Goal: Transaction & Acquisition: Purchase product/service

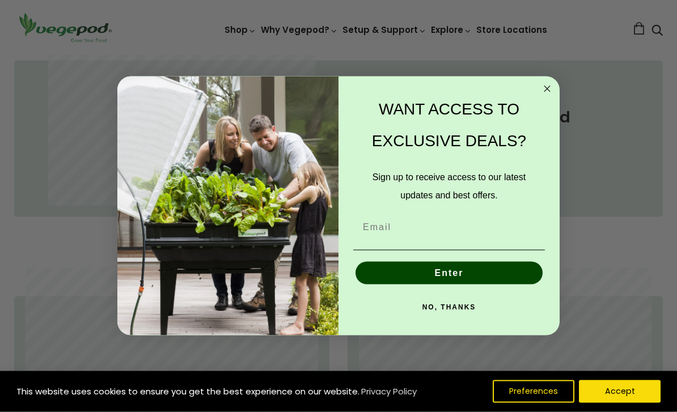
scroll to position [565, 0]
click at [540, 96] on icon "Close dialog" at bounding box center [547, 89] width 14 height 14
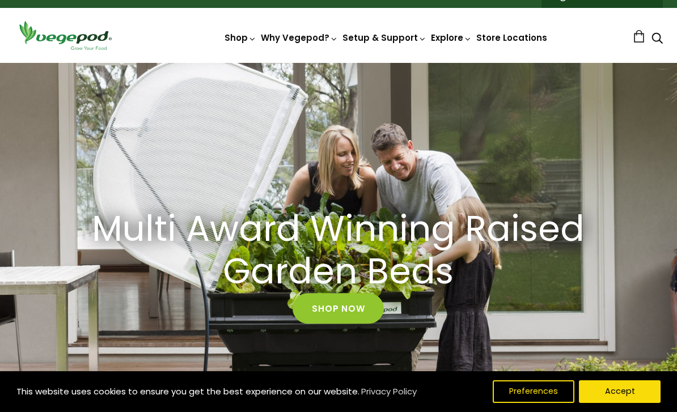
scroll to position [19, 0]
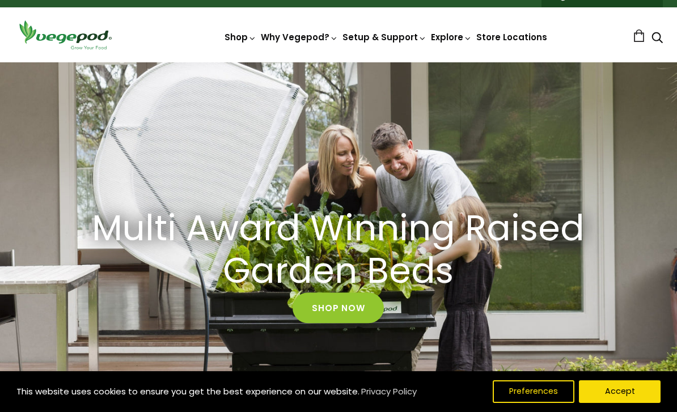
click at [339, 62] on img at bounding box center [339, 62] width 0 height 0
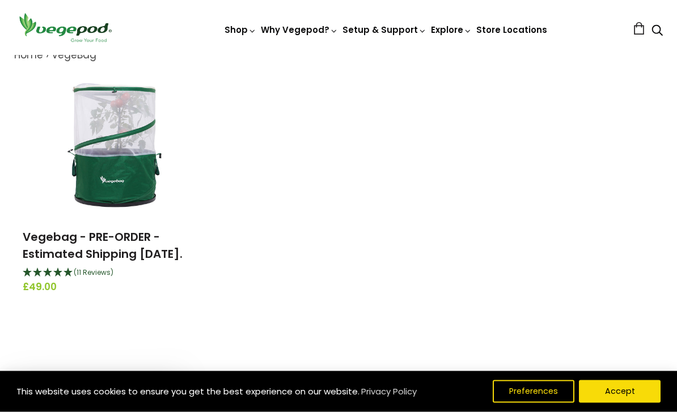
scroll to position [139, 0]
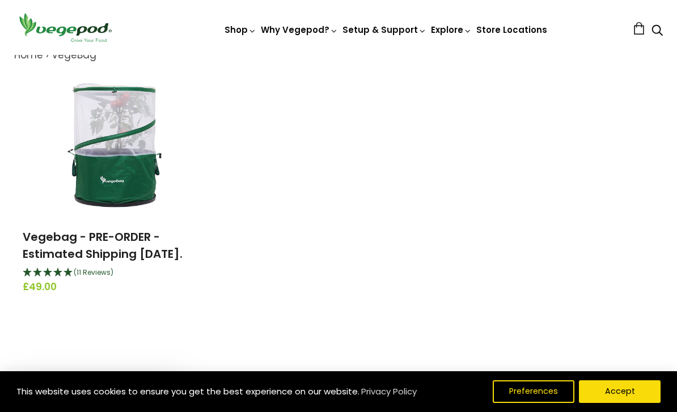
click at [58, 244] on link "Vegebag - PRE-ORDER - Estimated Shipping [DATE]." at bounding box center [103, 245] width 160 height 33
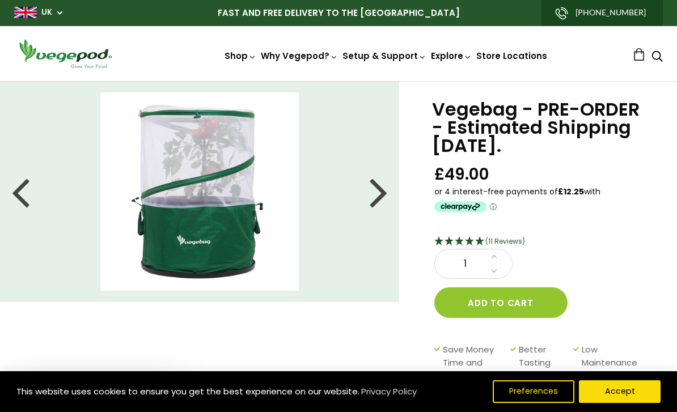
click at [381, 200] on div at bounding box center [379, 191] width 18 height 51
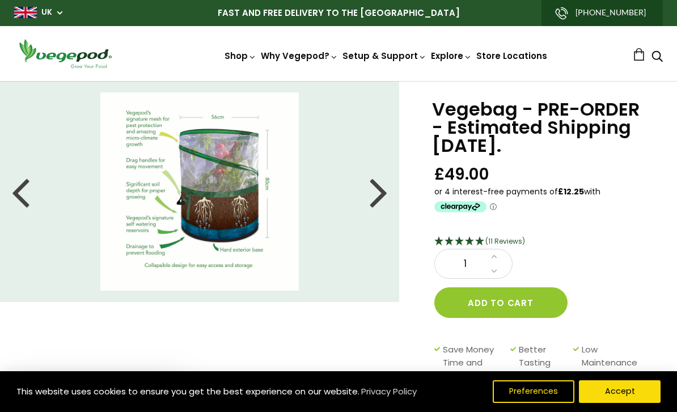
scroll to position [7, 0]
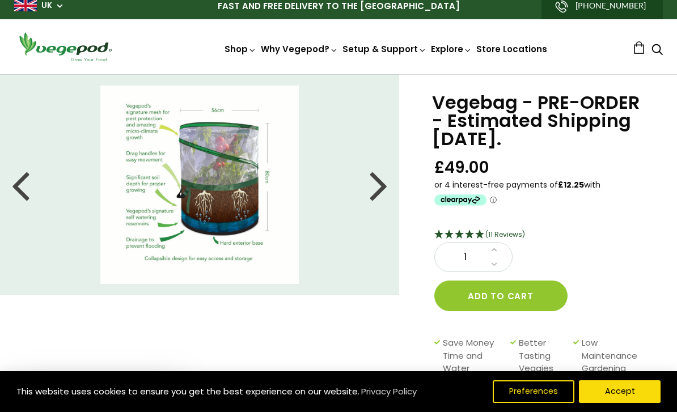
click at [160, 184] on img at bounding box center [199, 185] width 198 height 198
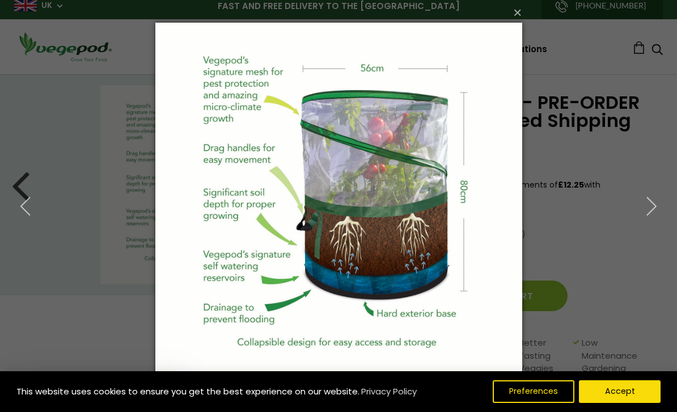
click at [614, 394] on button "Accept" at bounding box center [620, 392] width 82 height 23
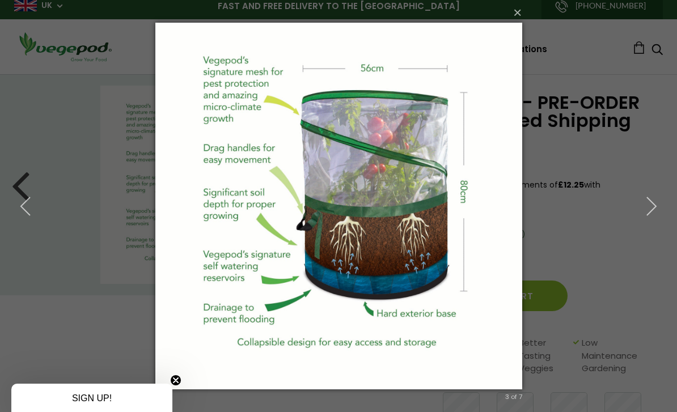
click at [54, 264] on div "× 3 of 7 Loading..." at bounding box center [338, 206] width 677 height 412
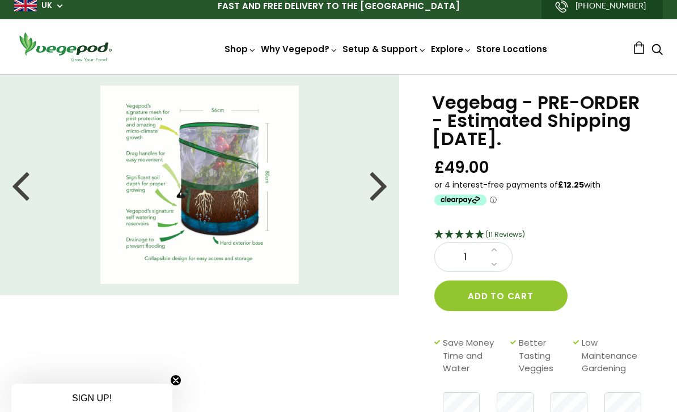
click at [378, 193] on div at bounding box center [379, 184] width 18 height 51
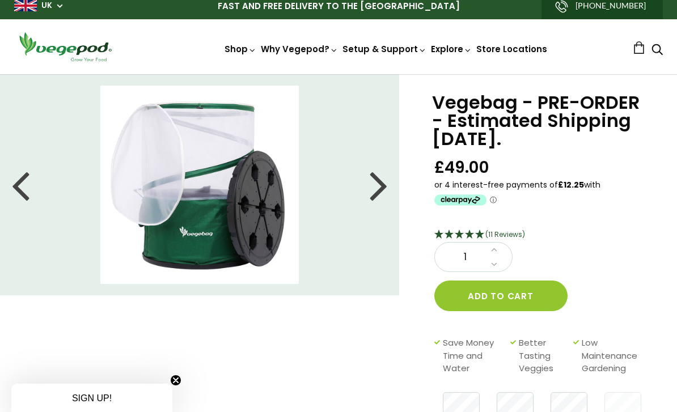
click at [381, 198] on div at bounding box center [379, 184] width 18 height 51
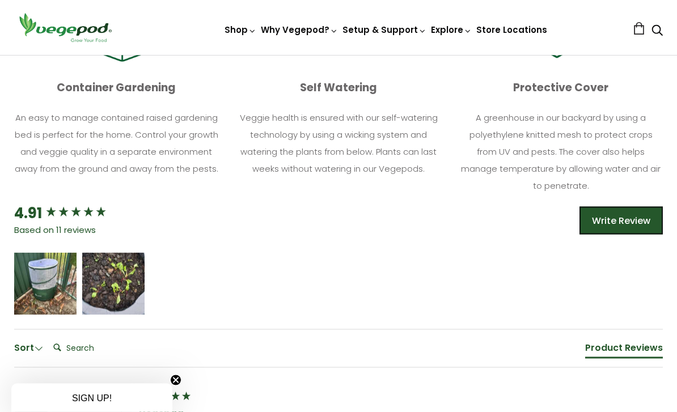
scroll to position [513, 0]
click at [22, 220] on div "4.91" at bounding box center [28, 212] width 28 height 20
click at [72, 212] on icon "4.91 star rating" at bounding box center [76, 211] width 12 height 12
click at [107, 288] on div "Mardi chappel" at bounding box center [113, 290] width 47 height 8
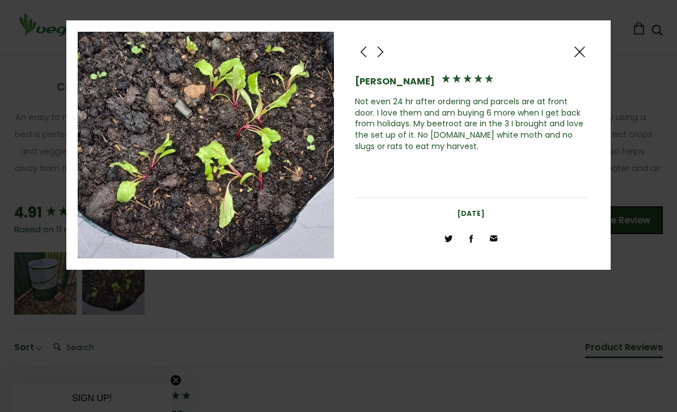
scroll to position [513, 0]
click at [385, 55] on span at bounding box center [381, 52] width 14 height 14
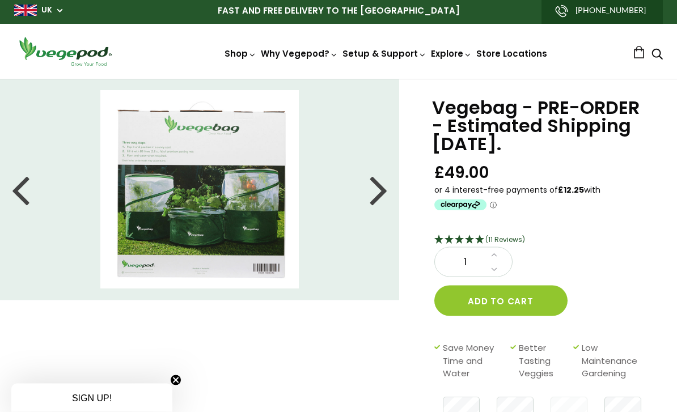
click at [380, 196] on div at bounding box center [379, 189] width 18 height 51
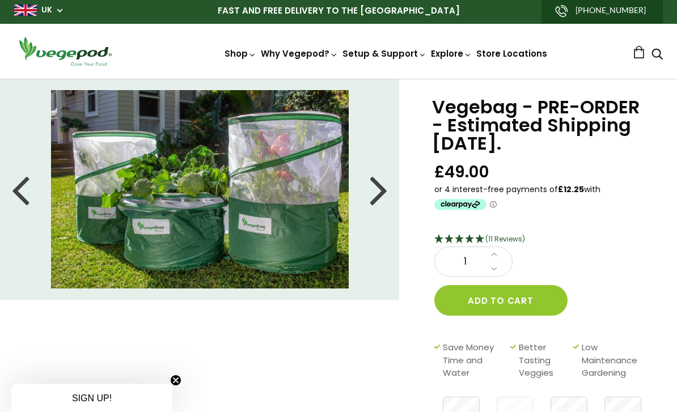
click at [379, 198] on div at bounding box center [379, 189] width 18 height 51
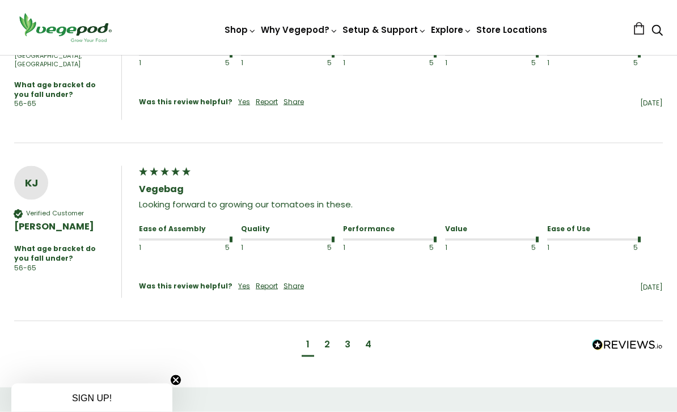
scroll to position [1146, 0]
click at [326, 338] on div "2" at bounding box center [327, 344] width 6 height 12
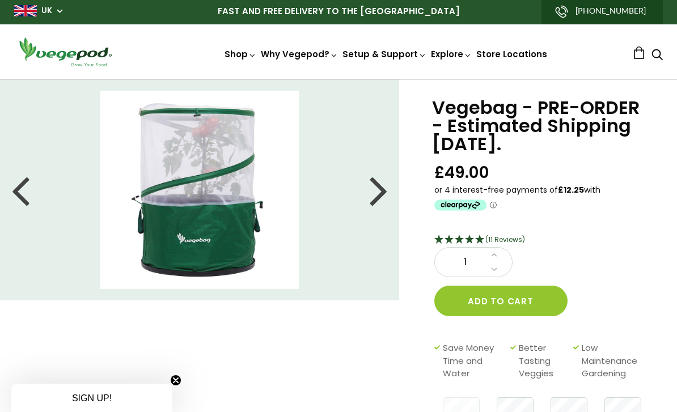
scroll to position [0, 0]
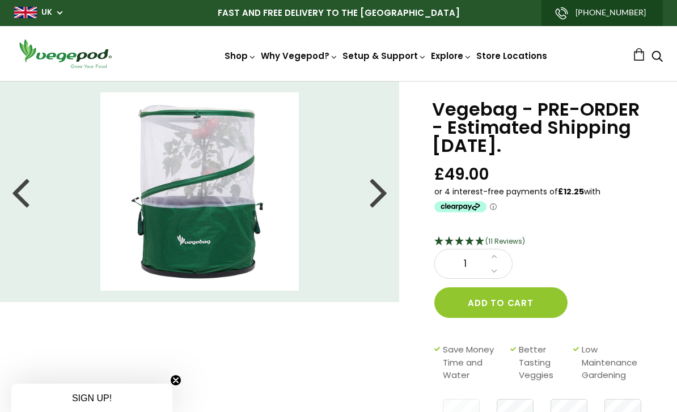
click at [381, 204] on div at bounding box center [379, 191] width 18 height 51
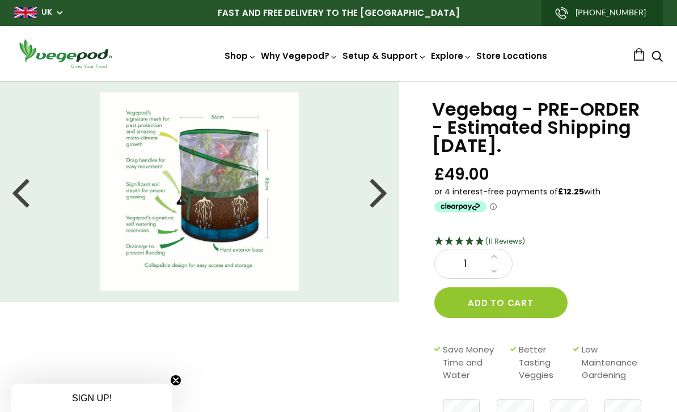
click at [126, 179] on img at bounding box center [199, 191] width 198 height 198
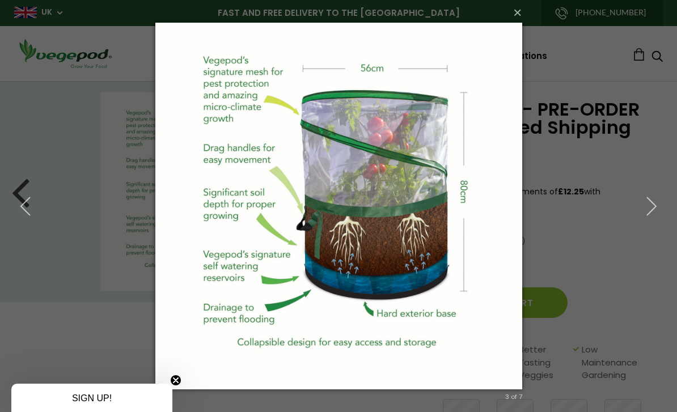
click at [175, 379] on icon "Close teaser" at bounding box center [176, 380] width 5 height 5
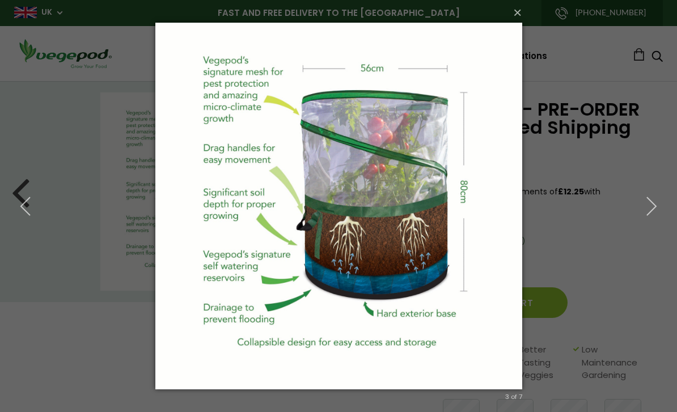
click at [192, 323] on img at bounding box center [338, 206] width 367 height 412
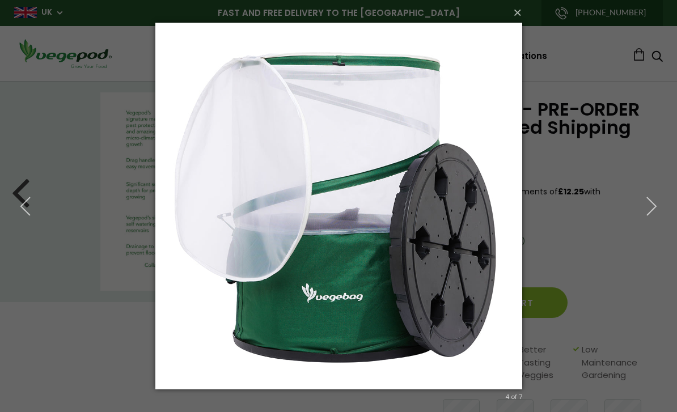
click at [185, 345] on img at bounding box center [338, 206] width 367 height 412
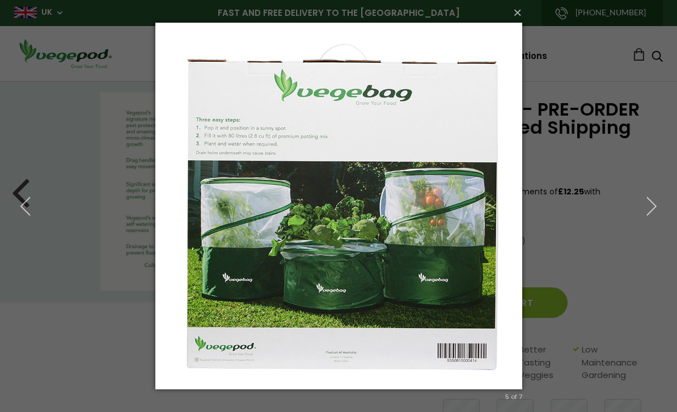
click at [515, 15] on button "×" at bounding box center [342, 12] width 367 height 25
